Goal: Transaction & Acquisition: Purchase product/service

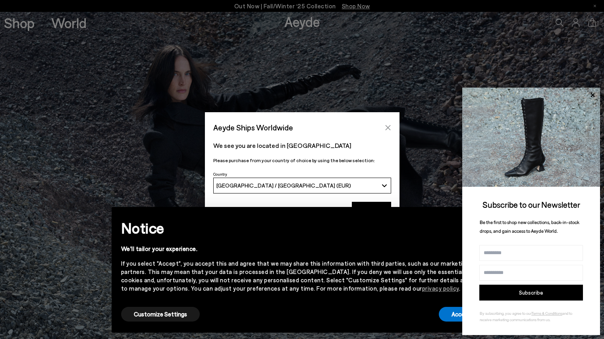
click at [381, 127] on div "Aeyde Ships Worldwide" at bounding box center [302, 123] width 194 height 22
click at [383, 127] on button "Close" at bounding box center [388, 128] width 12 height 12
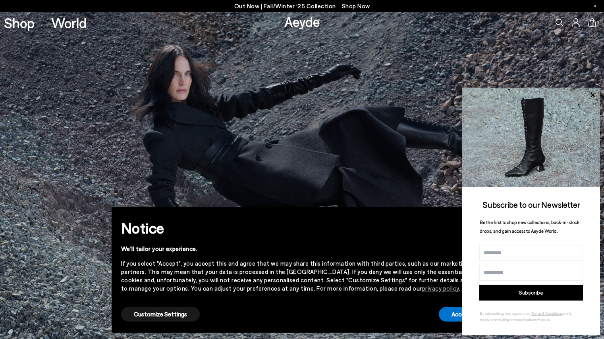
click at [591, 93] on icon at bounding box center [592, 95] width 10 height 10
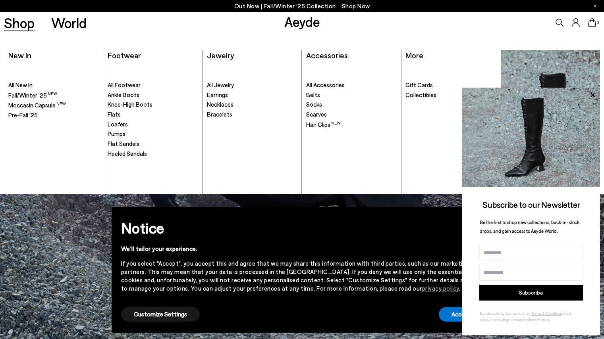
click at [22, 24] on link "Shop" at bounding box center [19, 23] width 31 height 14
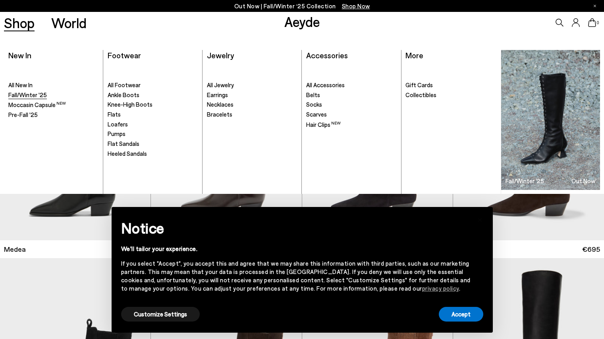
click at [31, 94] on span "Fall/Winter '25" at bounding box center [27, 94] width 38 height 7
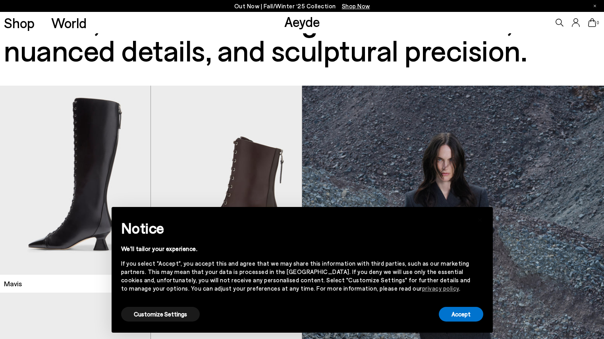
scroll to position [79, 0]
